Goal: Complete Application Form: Complete application form

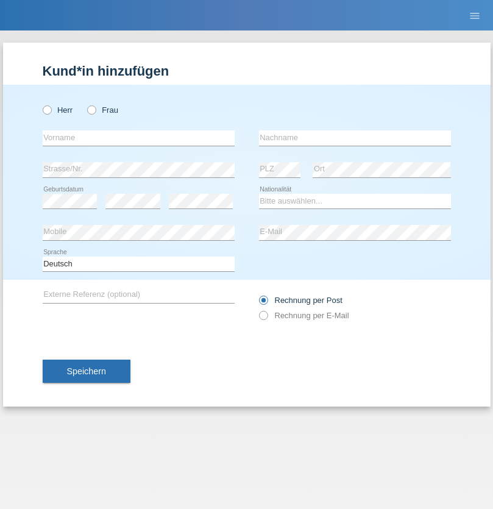
radio input "true"
click at [138, 138] on input "text" at bounding box center [139, 137] width 192 height 15
type input "Josefa"
click at [355, 138] on input "text" at bounding box center [355, 137] width 192 height 15
type input "Troyano"
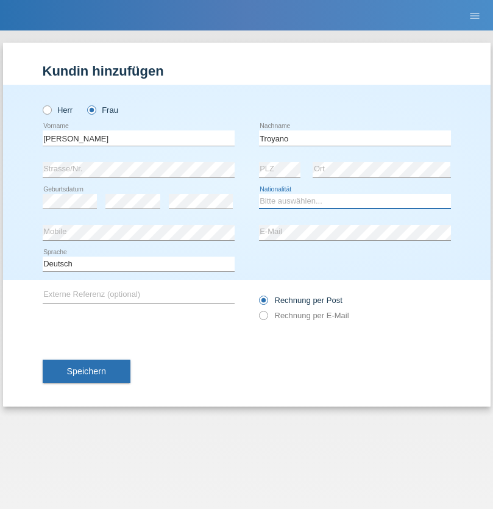
select select "ES"
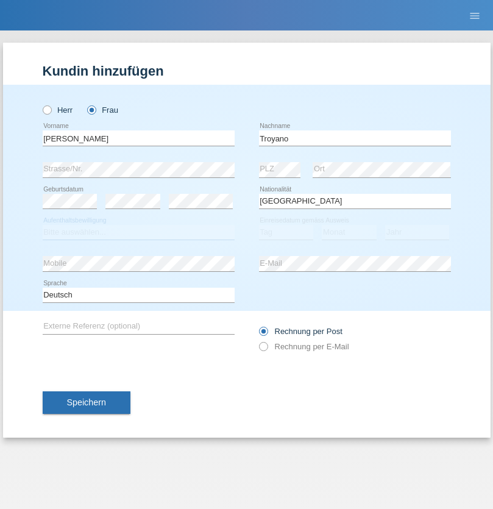
select select "C"
select select "25"
select select "10"
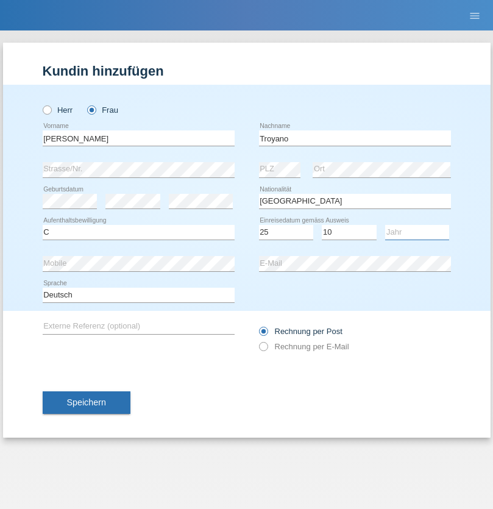
select select "1975"
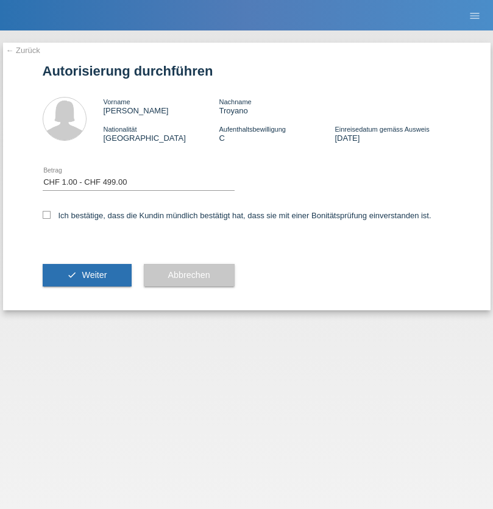
select select "1"
checkbox input "true"
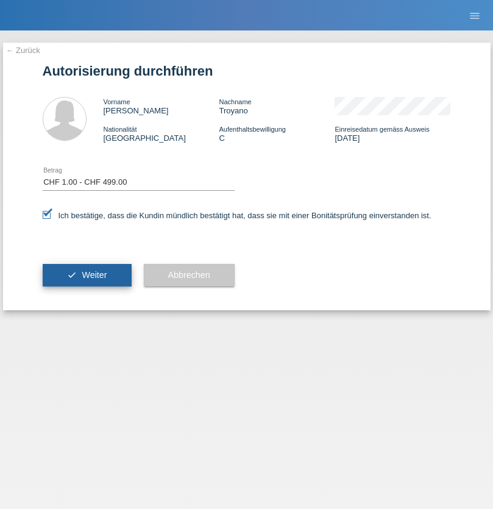
click at [87, 275] on span "Weiter" at bounding box center [94, 275] width 25 height 10
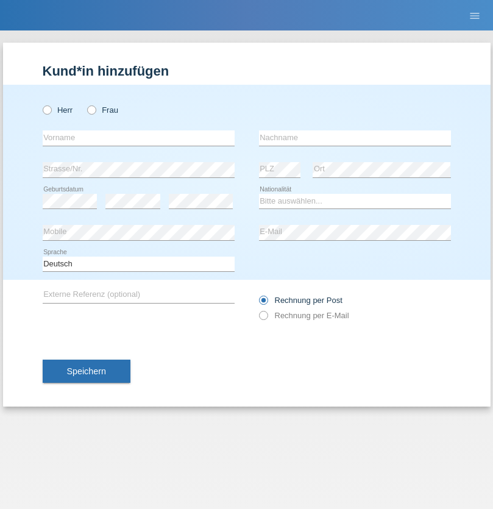
radio input "true"
click at [138, 138] on input "text" at bounding box center [139, 137] width 192 height 15
type input "Mouad"
click at [355, 138] on input "text" at bounding box center [355, 137] width 192 height 15
type input "Mekrini"
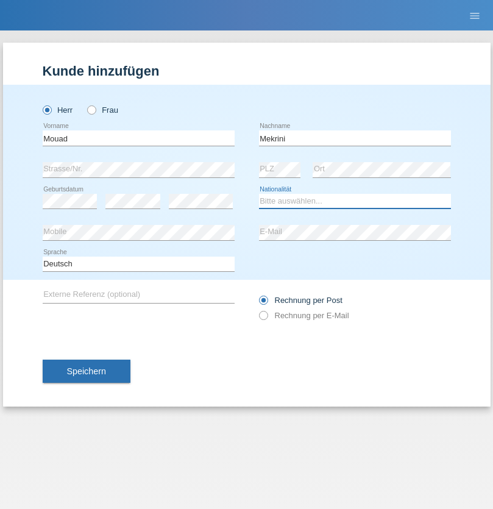
select select "BE"
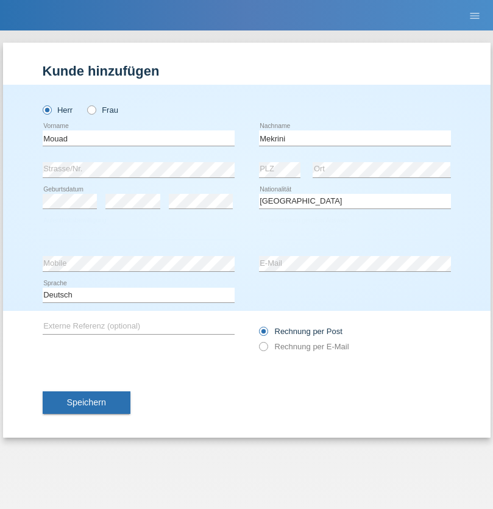
select select "C"
select select "30"
select select "04"
select select "2021"
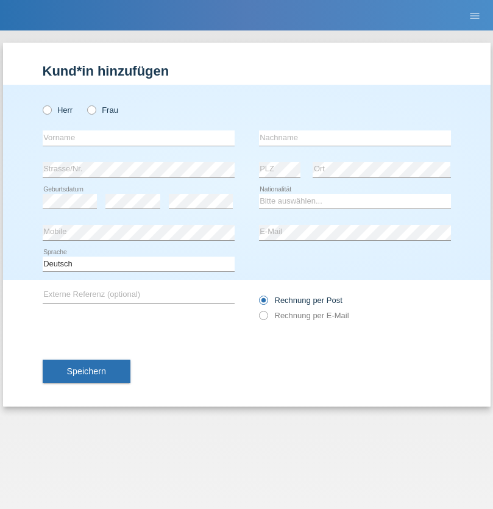
radio input "true"
click at [138, 138] on input "text" at bounding box center [139, 137] width 192 height 15
type input "[PERSON_NAME]"
click at [355, 138] on input "text" at bounding box center [355, 137] width 192 height 15
type input "Blott"
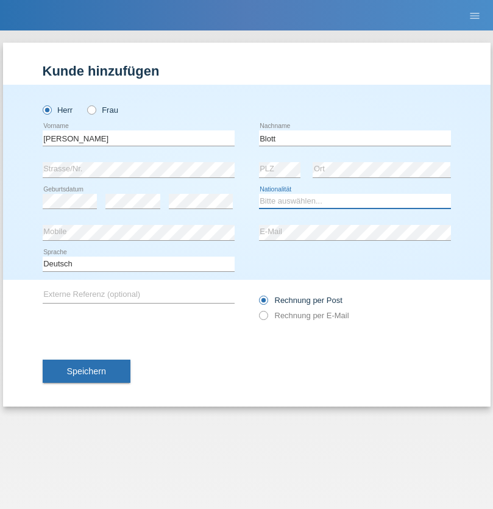
select select "DE"
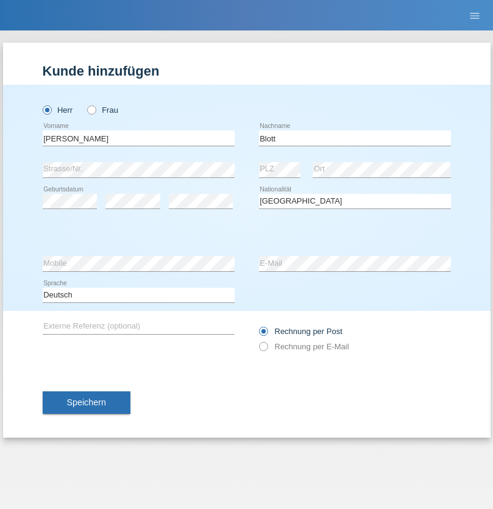
select select "C"
select select "16"
select select "03"
select select "2021"
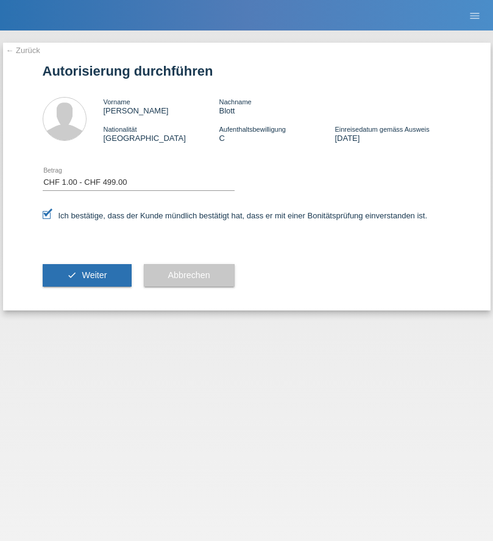
select select "1"
click at [87, 275] on span "Weiter" at bounding box center [94, 275] width 25 height 10
